Goal: Information Seeking & Learning: Understand process/instructions

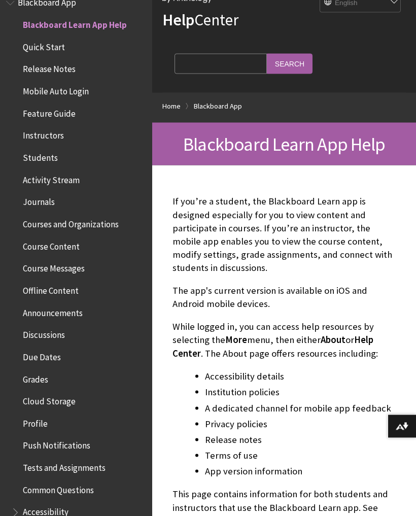
scroll to position [51, 0]
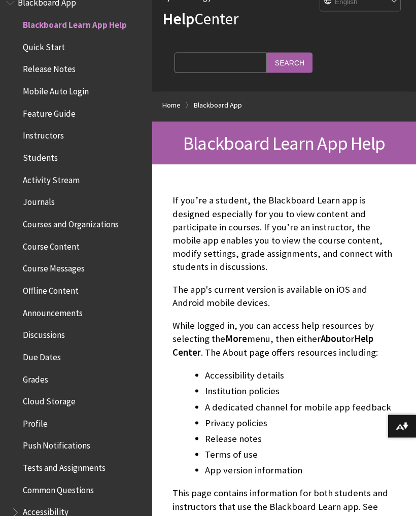
click at [50, 42] on span "Quick Start" at bounding box center [44, 46] width 42 height 14
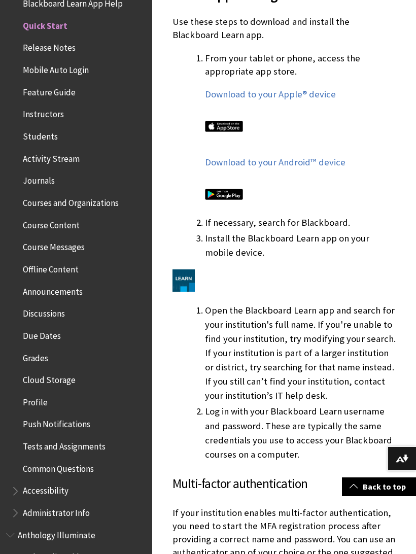
scroll to position [710, 0]
click at [66, 65] on span "Mobile Auto Login" at bounding box center [56, 68] width 66 height 14
click at [50, 74] on span "Mobile Auto Login" at bounding box center [78, 69] width 135 height 17
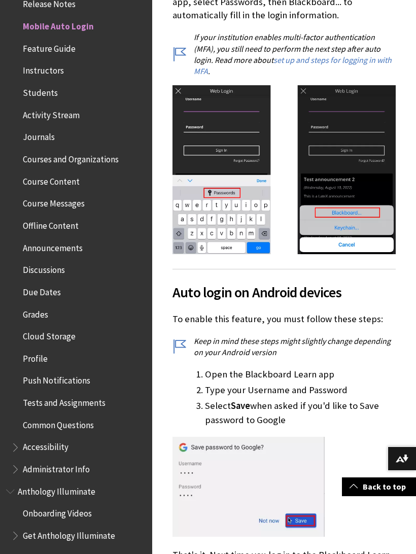
scroll to position [868, 0]
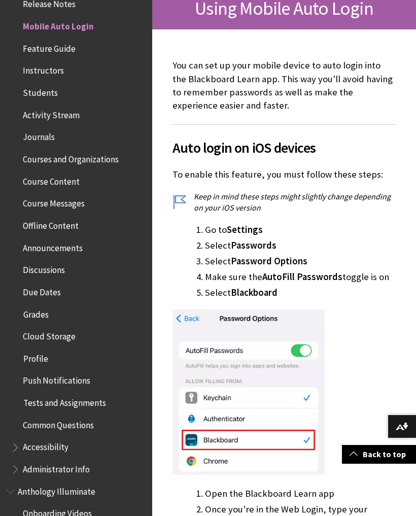
scroll to position [185, 0]
